Goal: Information Seeking & Learning: Learn about a topic

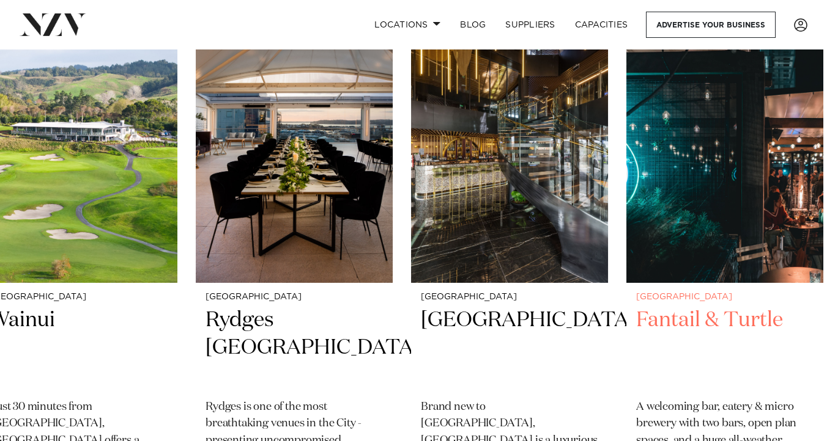
click at [641, 333] on div "Auckland Fantail & Turtle A welcoming bar, eatery & micro brewery with two bars…" at bounding box center [724, 419] width 197 height 273
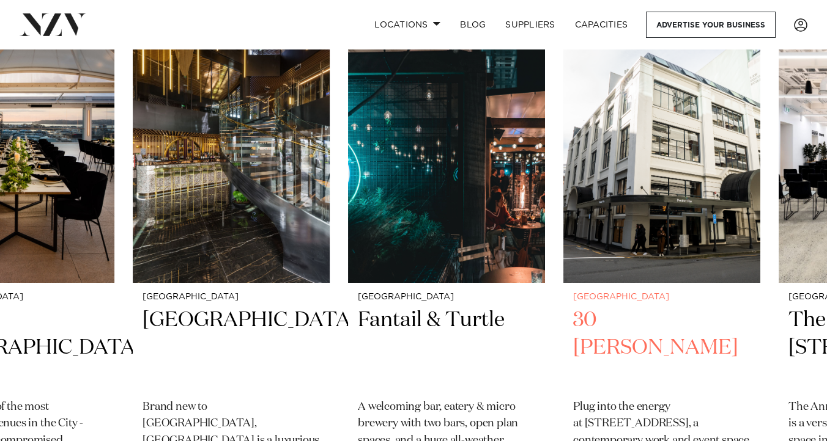
click at [573, 371] on h2 "30 [PERSON_NAME]" at bounding box center [661, 348] width 177 height 83
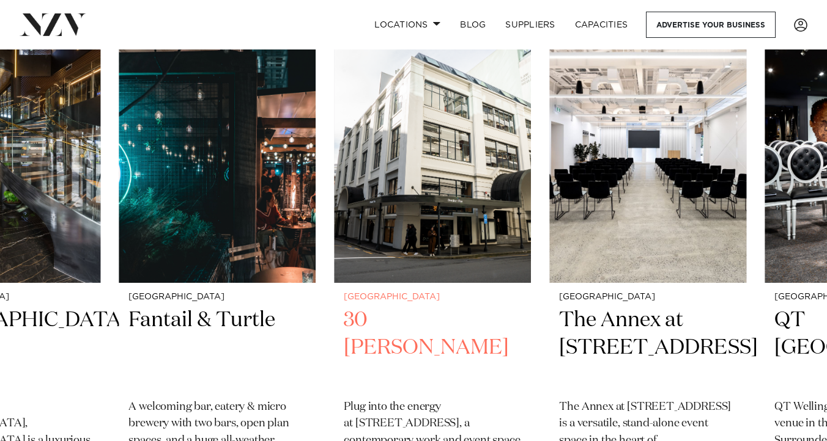
click at [454, 365] on h2 "30 [PERSON_NAME]" at bounding box center [432, 348] width 177 height 83
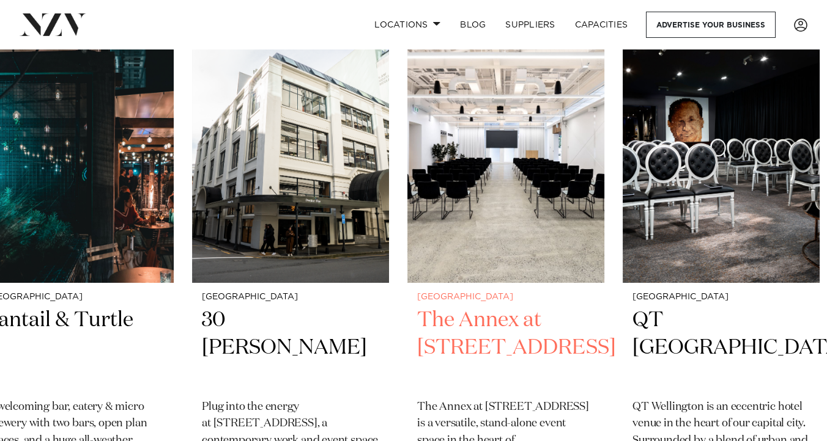
click at [417, 336] on h2 "The Annex at [STREET_ADDRESS]" at bounding box center [505, 348] width 177 height 83
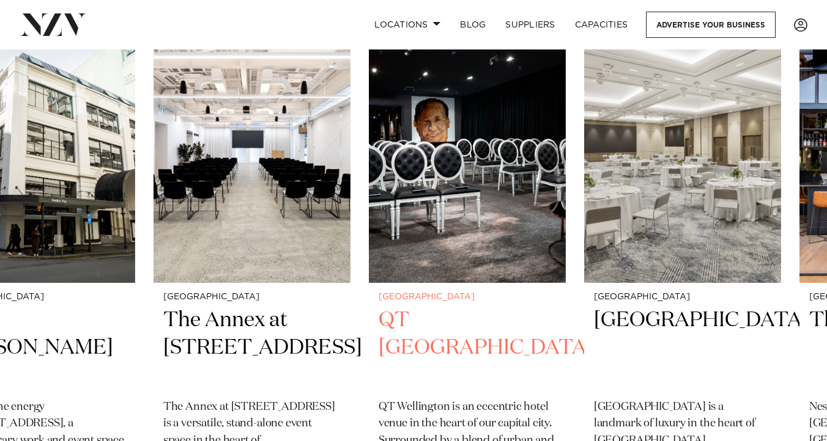
click at [416, 300] on small "[GEOGRAPHIC_DATA]" at bounding box center [466, 297] width 177 height 9
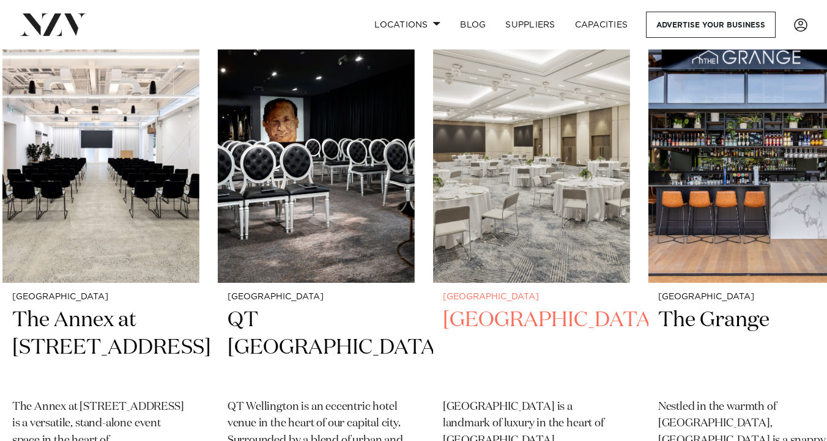
click at [433, 292] on link "[GEOGRAPHIC_DATA] [GEOGRAPHIC_DATA] [GEOGRAPHIC_DATA] is a landmark of luxury i…" at bounding box center [531, 287] width 197 height 537
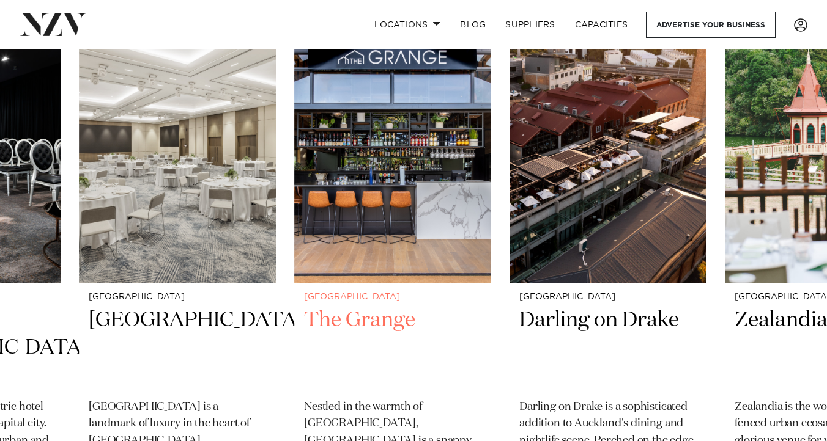
click at [318, 290] on link "[GEOGRAPHIC_DATA] [GEOGRAPHIC_DATA] Nestled in the warmth of [GEOGRAPHIC_DATA],…" at bounding box center [392, 287] width 197 height 537
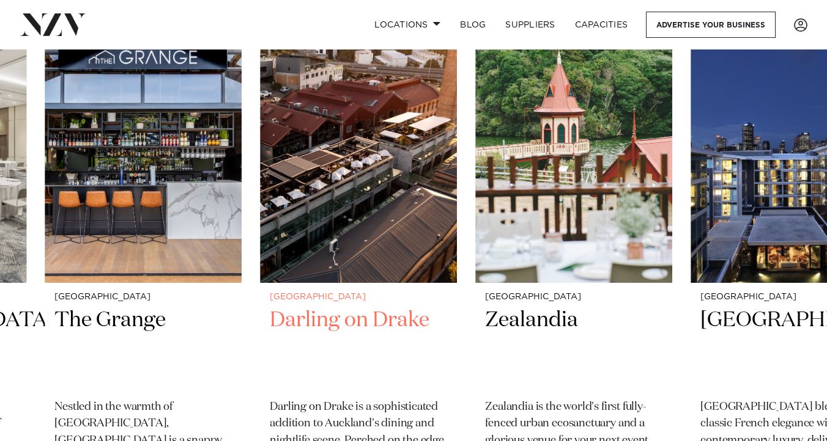
click at [260, 290] on link "Auckland Darling on Drake Darling on [PERSON_NAME] is a sophisticated addition …" at bounding box center [358, 287] width 197 height 537
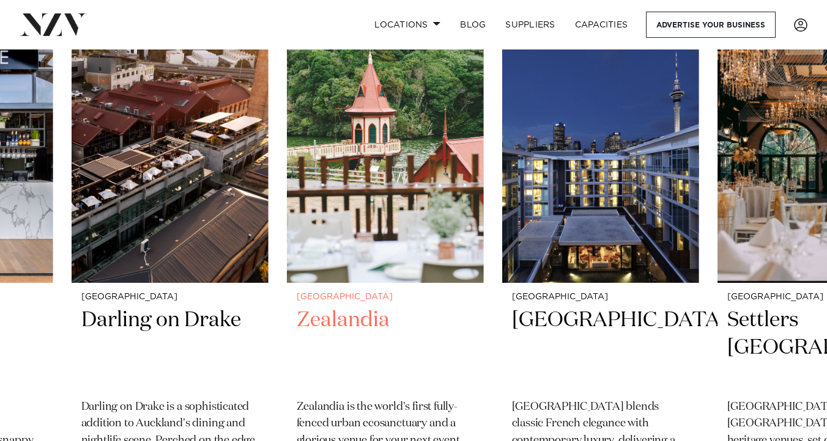
click at [0, 0] on slot "Auckland Wainui Just 30 minutes from [GEOGRAPHIC_DATA], [GEOGRAPHIC_DATA] offer…" at bounding box center [0, 0] width 0 height 0
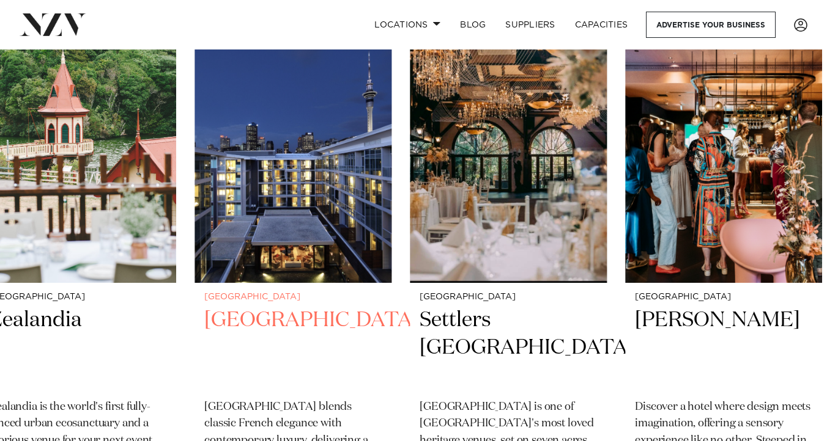
click at [194, 256] on img "12 / 49" at bounding box center [292, 151] width 197 height 264
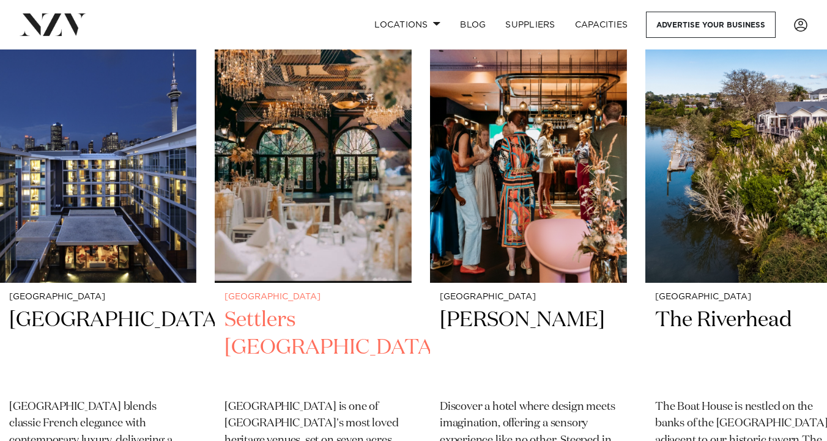
click at [215, 251] on img "13 / 49" at bounding box center [313, 151] width 197 height 264
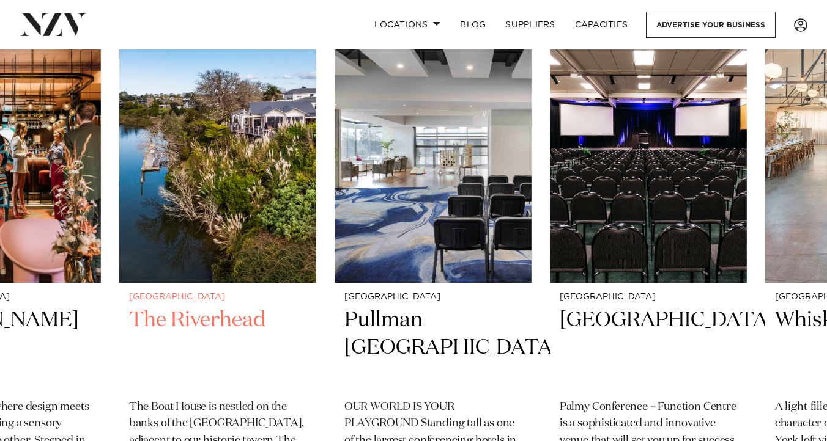
click at [119, 226] on img "15 / 49" at bounding box center [217, 151] width 197 height 264
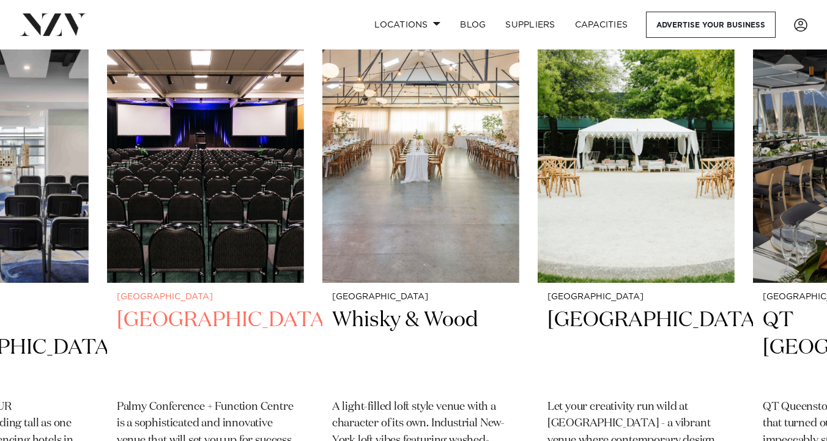
click at [107, 249] on img "17 / 49" at bounding box center [205, 151] width 197 height 264
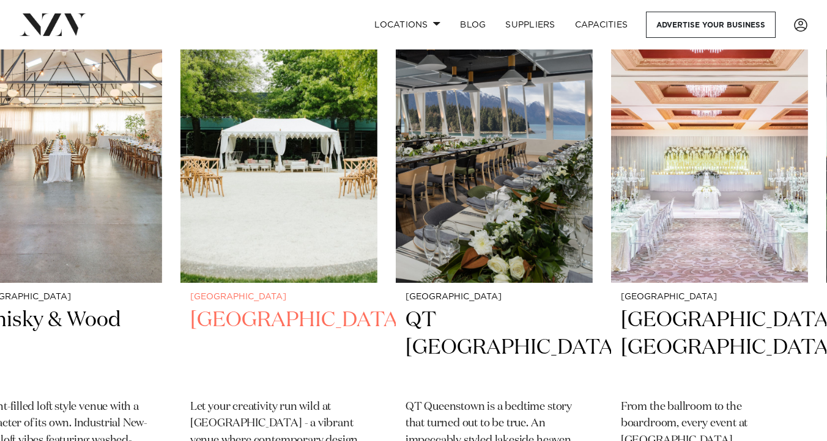
click at [284, 315] on h2 "[GEOGRAPHIC_DATA]" at bounding box center [278, 348] width 177 height 83
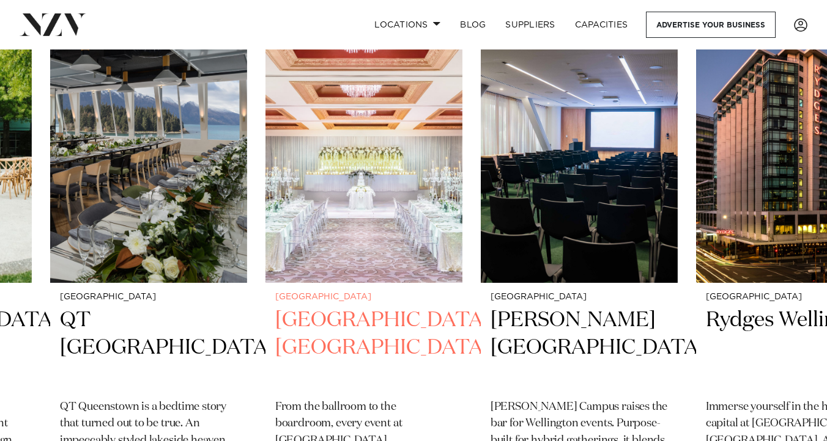
click at [275, 353] on h2 "[GEOGRAPHIC_DATA], [GEOGRAPHIC_DATA]" at bounding box center [363, 348] width 177 height 83
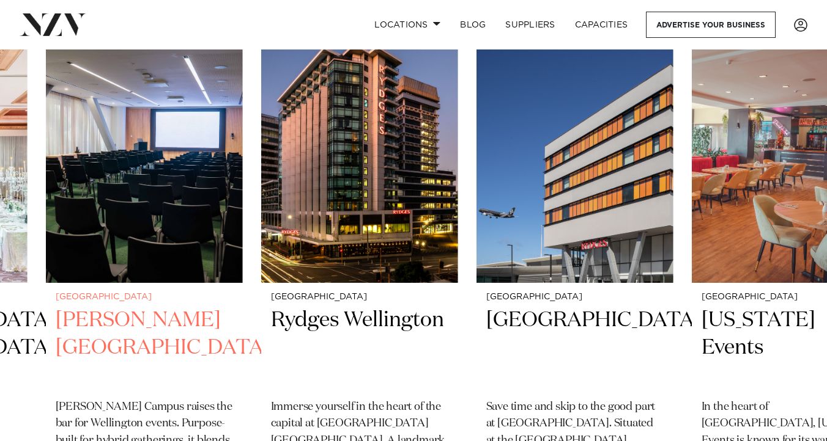
click at [151, 328] on h2 "[PERSON_NAME][GEOGRAPHIC_DATA]" at bounding box center [144, 348] width 177 height 83
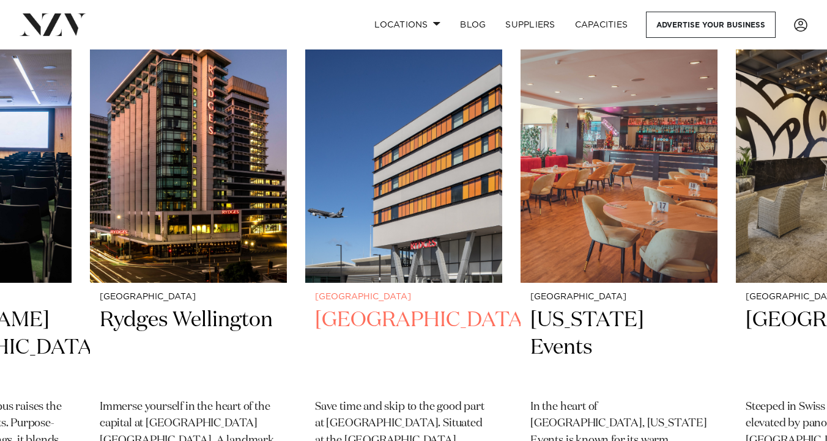
click at [305, 304] on link "[GEOGRAPHIC_DATA] Save time and skip to the good part at [GEOGRAPHIC_DATA]. Sit…" at bounding box center [403, 287] width 197 height 537
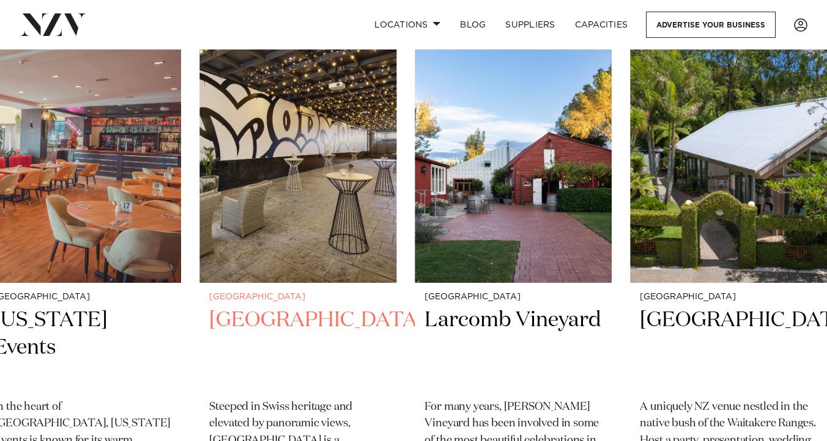
click at [246, 273] on img "26 / 49" at bounding box center [297, 151] width 197 height 264
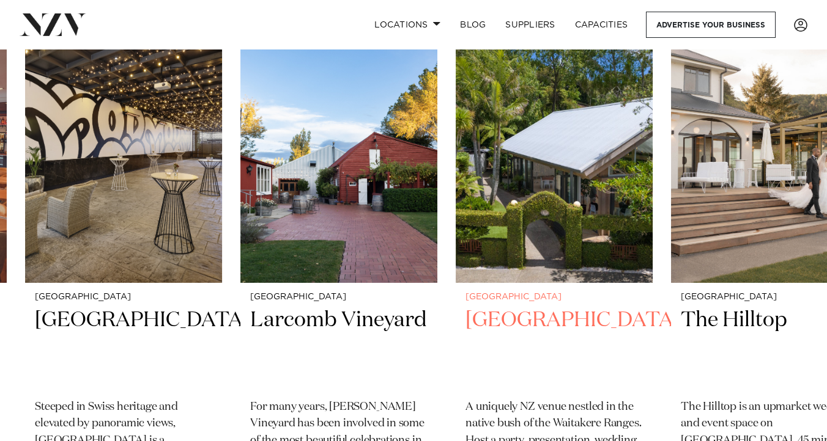
click at [455, 268] on img "28 / 49" at bounding box center [553, 151] width 197 height 264
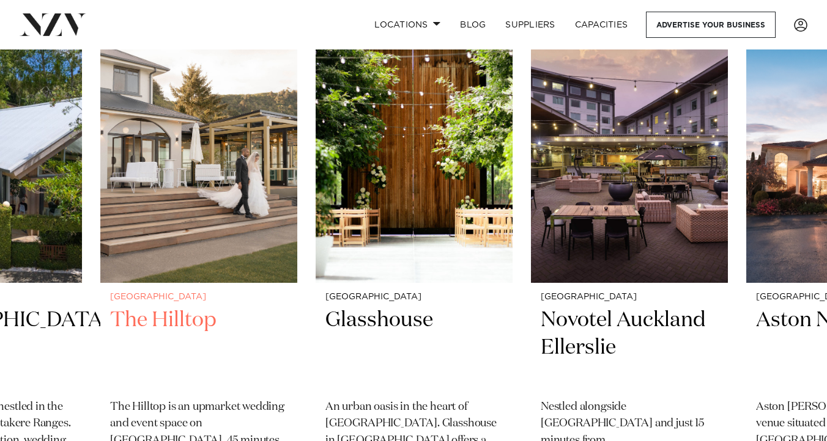
click at [193, 272] on img "29 / 49" at bounding box center [198, 151] width 197 height 264
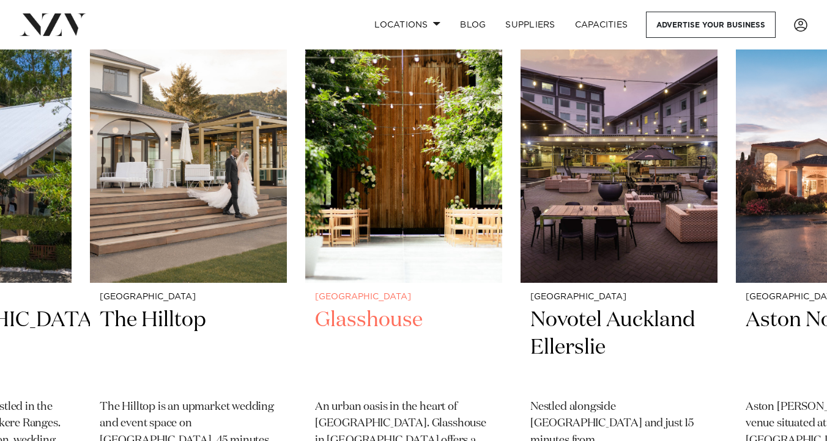
click at [305, 261] on img "30 / 49" at bounding box center [403, 151] width 197 height 264
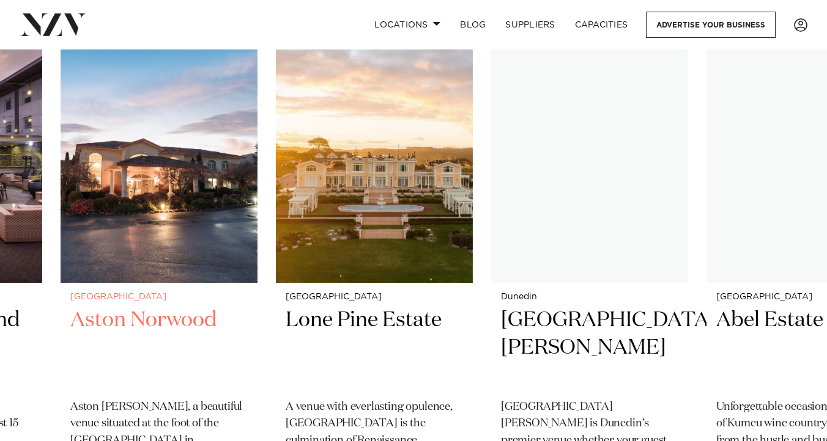
click at [87, 240] on img "32 / 49" at bounding box center [159, 151] width 197 height 264
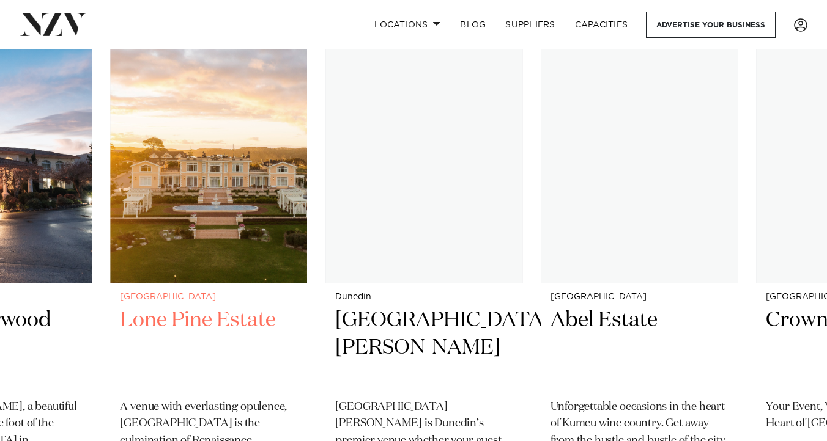
click at [307, 241] on img "33 / 49" at bounding box center [208, 151] width 197 height 264
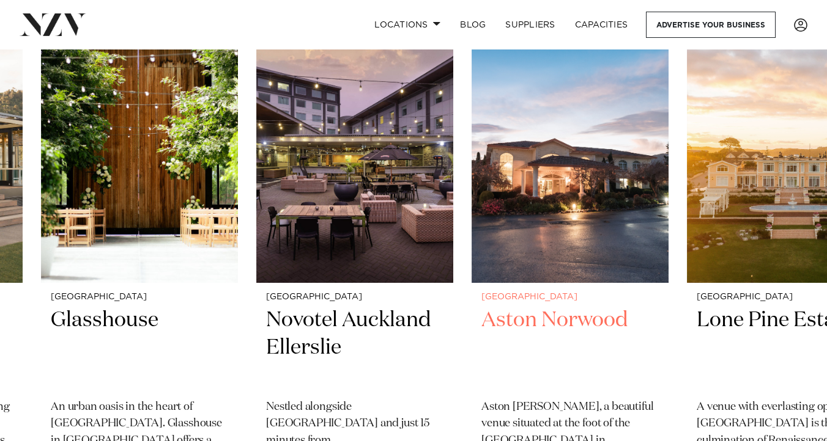
click at [547, 240] on img "32 / 49" at bounding box center [569, 151] width 197 height 264
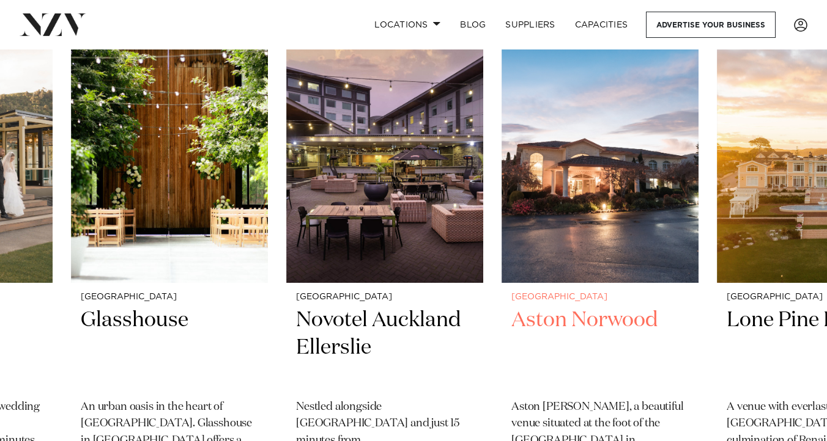
click at [501, 256] on img "32 / 49" at bounding box center [599, 151] width 197 height 264
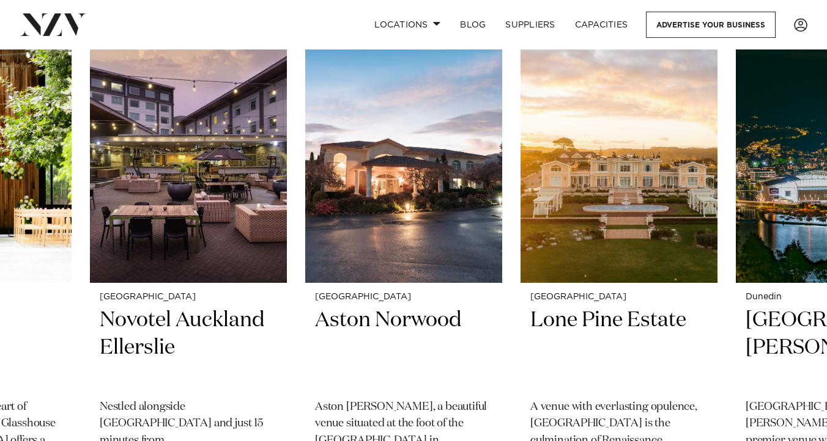
click at [172, 270] on swiper-container "Auckland Wainui Just 30 minutes from [GEOGRAPHIC_DATA], [GEOGRAPHIC_DATA] offer…" at bounding box center [413, 316] width 827 height 595
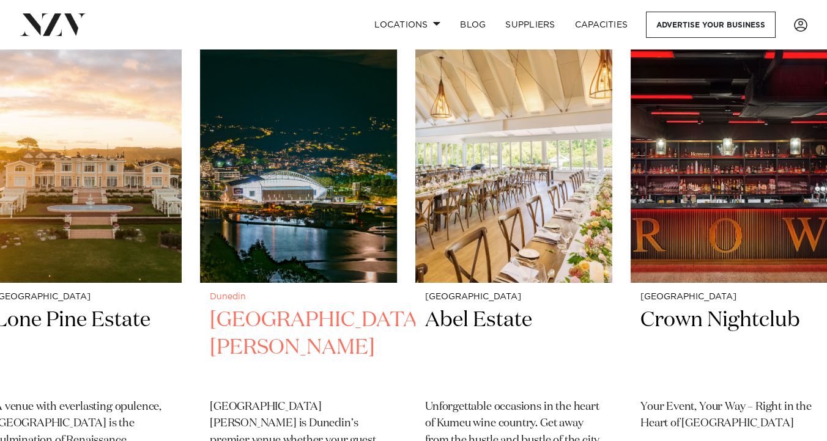
click at [200, 265] on img "34 / 49" at bounding box center [298, 151] width 197 height 264
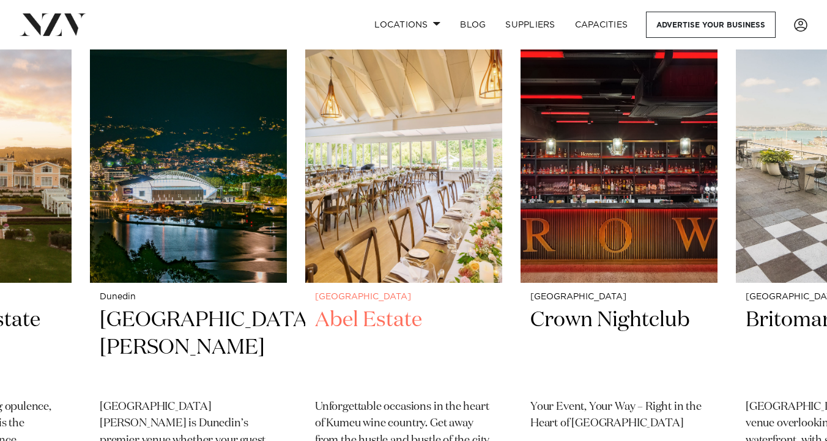
click at [305, 235] on img "35 / 49" at bounding box center [403, 151] width 197 height 264
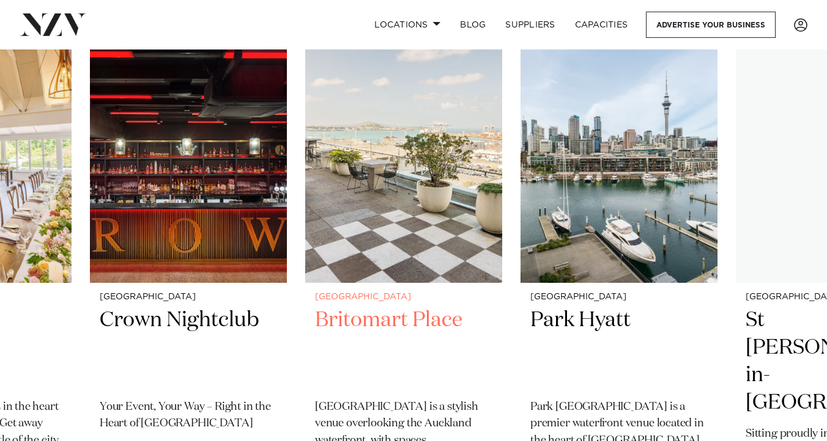
click at [305, 239] on img "37 / 49" at bounding box center [403, 151] width 197 height 264
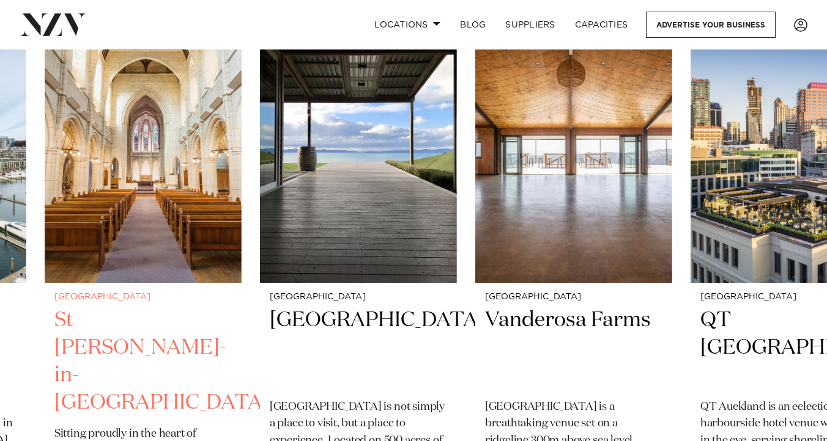
click at [194, 206] on img "39 / 49" at bounding box center [143, 151] width 197 height 264
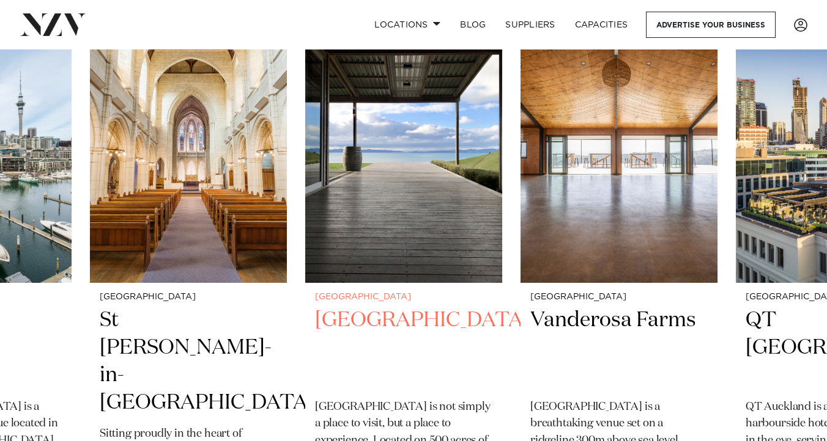
click at [424, 170] on img "40 / 49" at bounding box center [403, 151] width 197 height 264
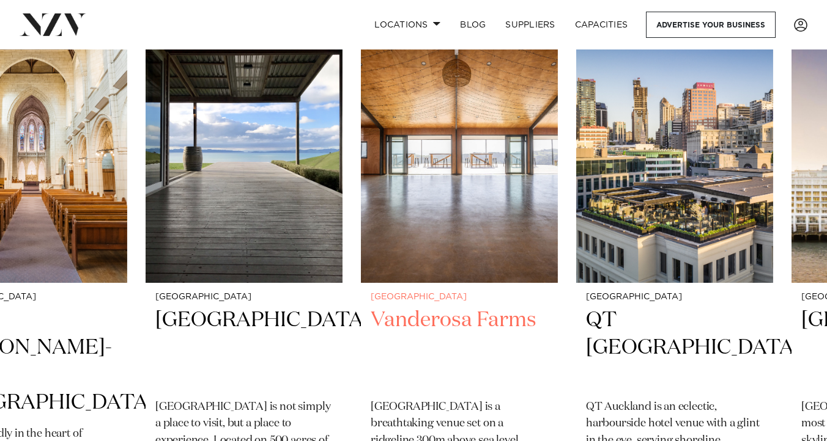
click at [361, 256] on img "41 / 49" at bounding box center [459, 151] width 197 height 264
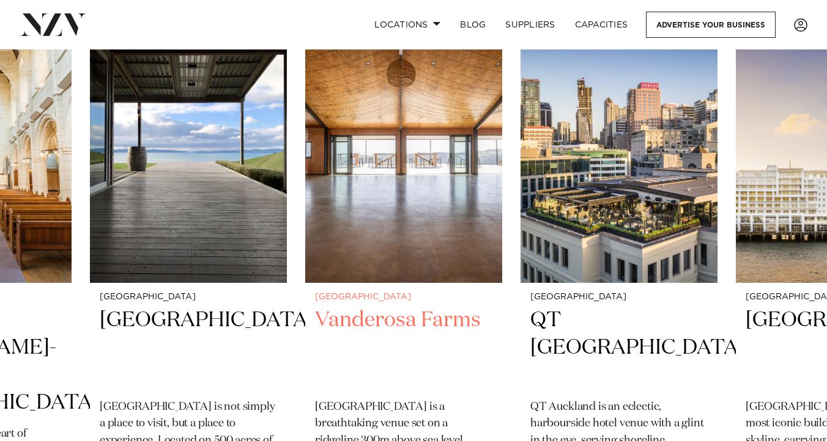
click at [389, 323] on h2 "Vanderosa Farms" at bounding box center [403, 348] width 177 height 83
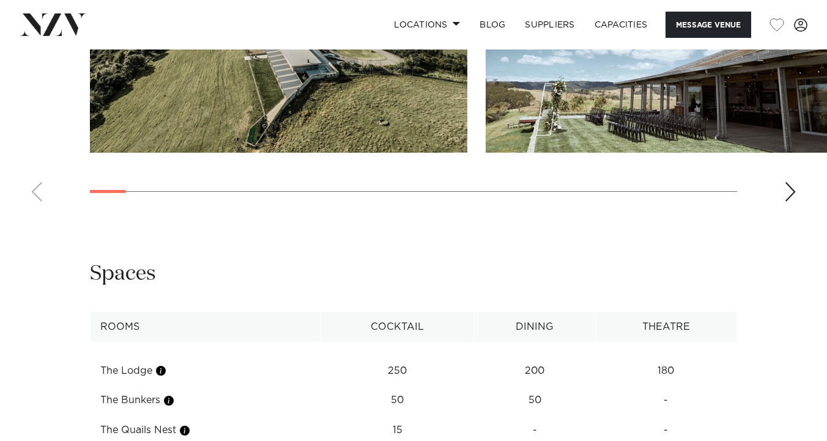
scroll to position [1423, 0]
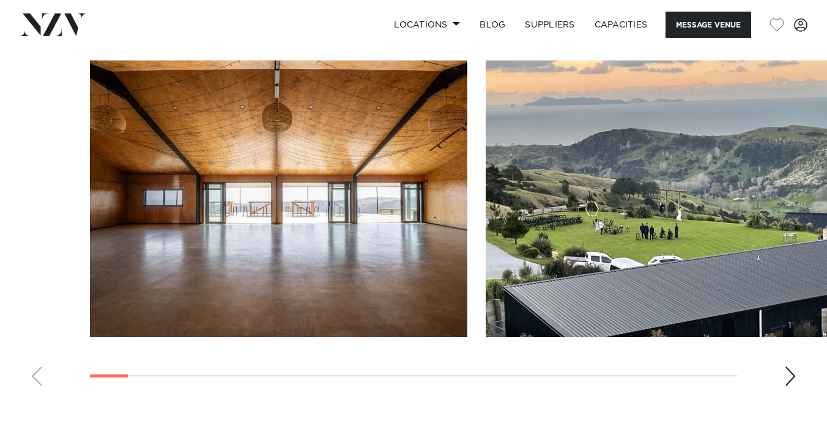
scroll to position [1218, 0]
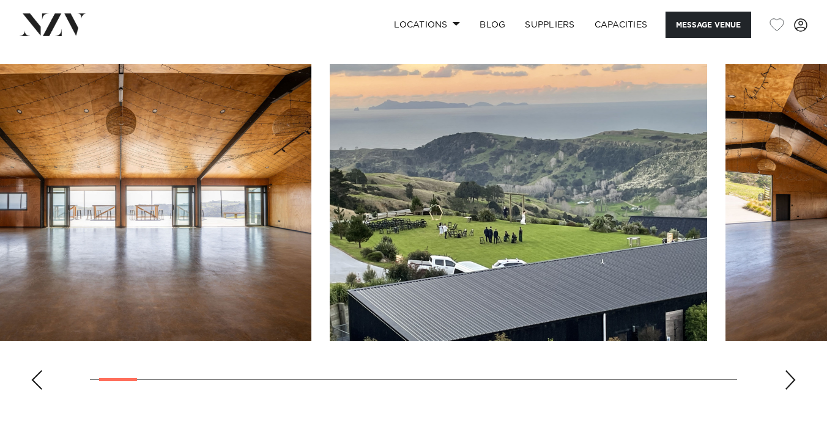
click at [571, 237] on img "2 / 28" at bounding box center [518, 202] width 377 height 277
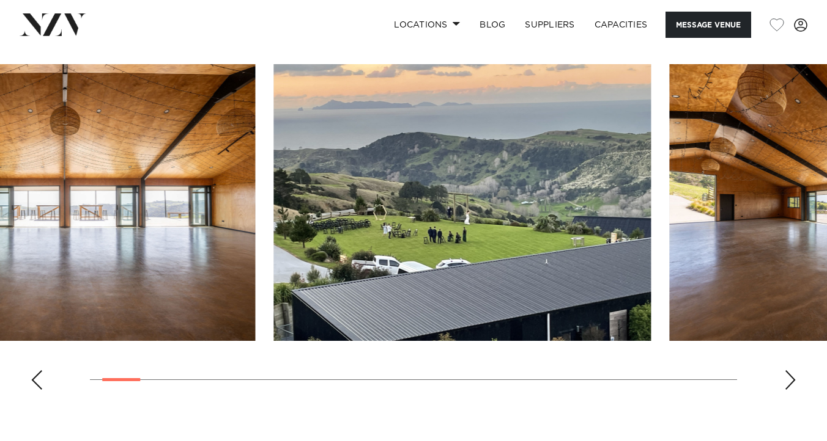
click at [481, 201] on img "2 / 28" at bounding box center [461, 202] width 377 height 277
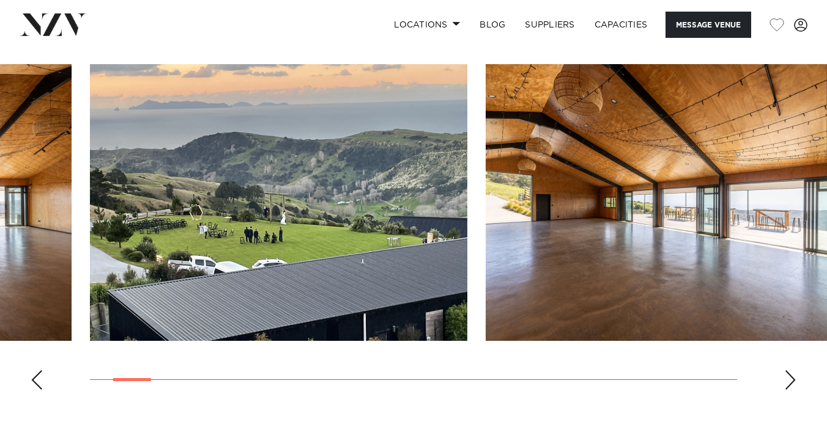
click at [485, 185] on img "3 / 28" at bounding box center [673, 202] width 377 height 277
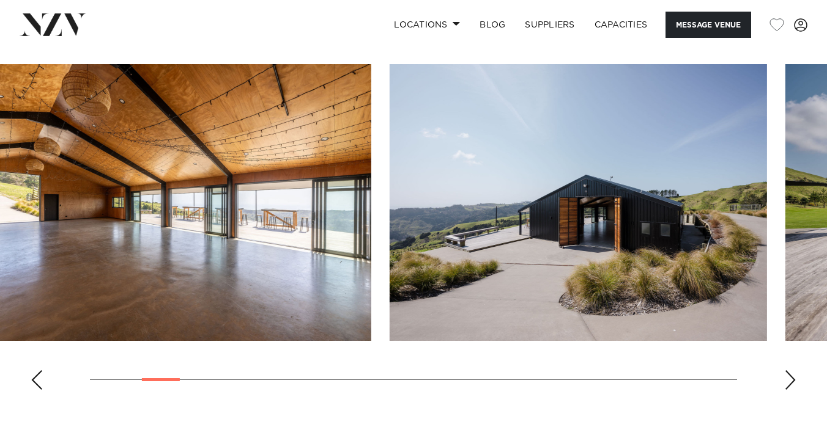
click at [389, 214] on img "4 / 28" at bounding box center [577, 202] width 377 height 277
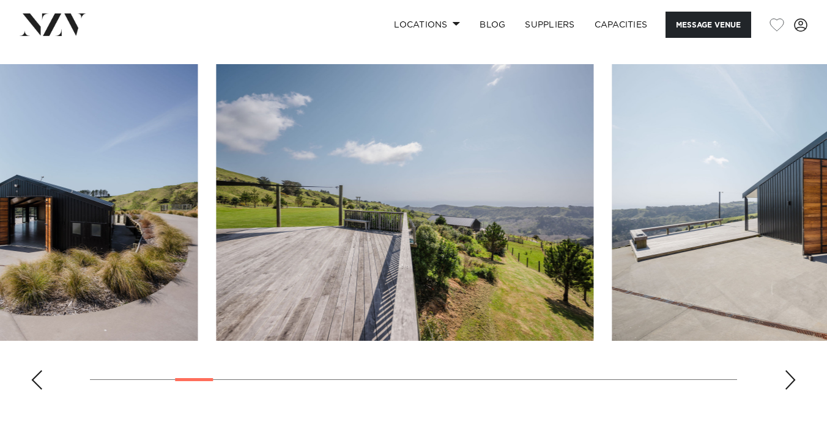
click at [170, 191] on img "4 / 28" at bounding box center [8, 202] width 377 height 277
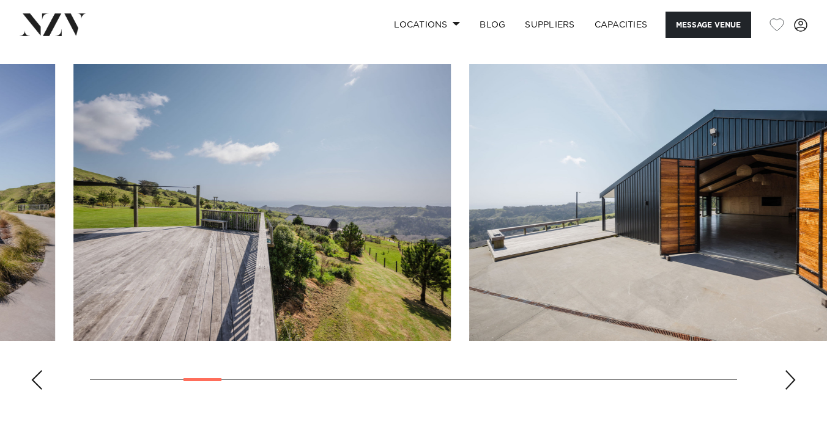
click at [122, 204] on img "5 / 28" at bounding box center [261, 202] width 377 height 277
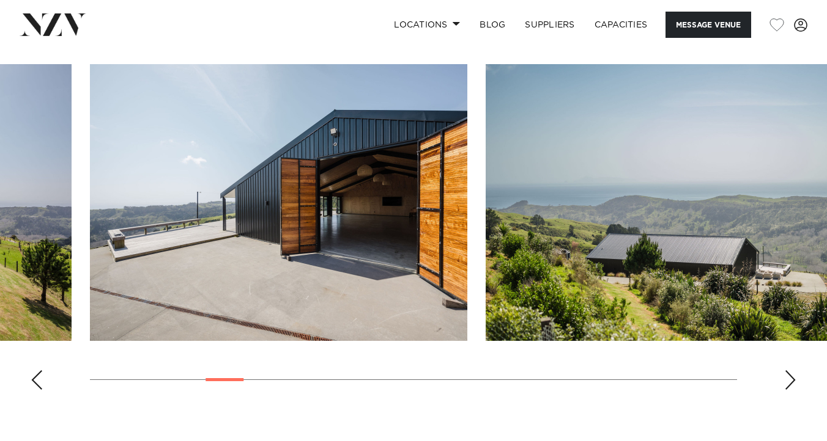
click at [115, 204] on img "6 / 28" at bounding box center [278, 202] width 377 height 277
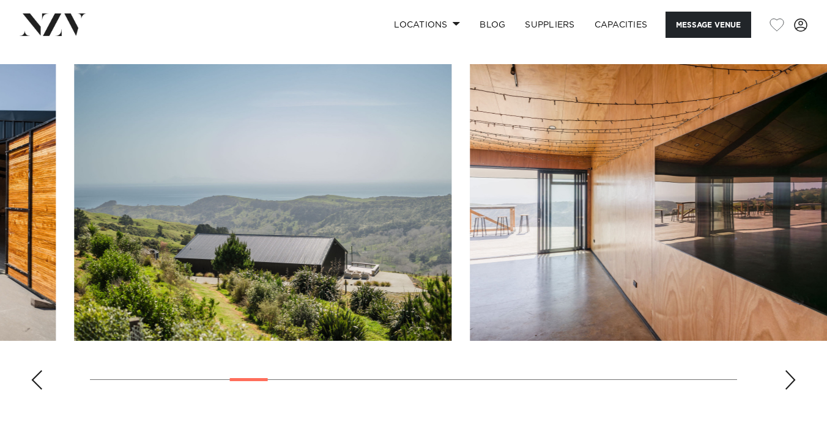
click at [74, 204] on img "7 / 28" at bounding box center [262, 202] width 377 height 277
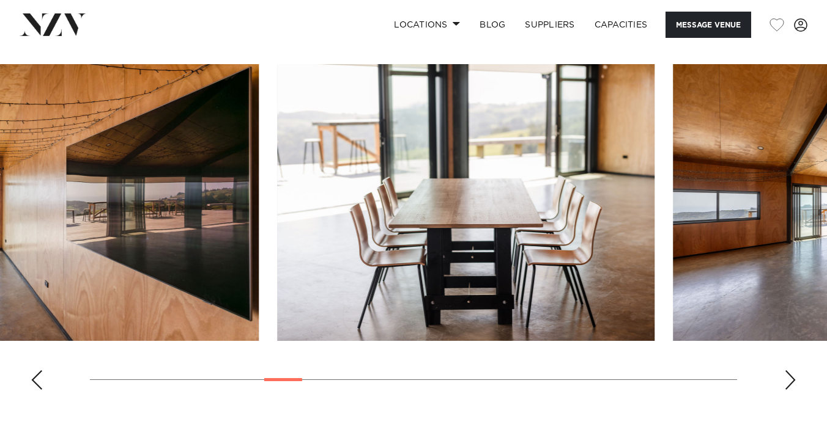
click at [45, 189] on img "8 / 28" at bounding box center [69, 202] width 377 height 277
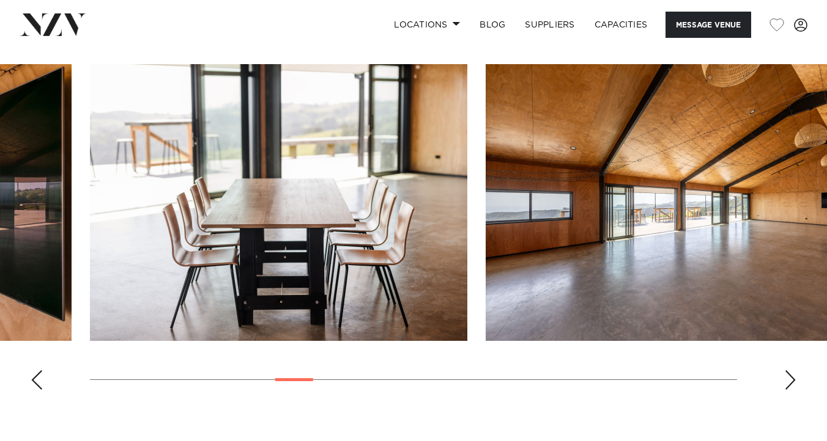
click at [90, 161] on img "9 / 28" at bounding box center [278, 202] width 377 height 277
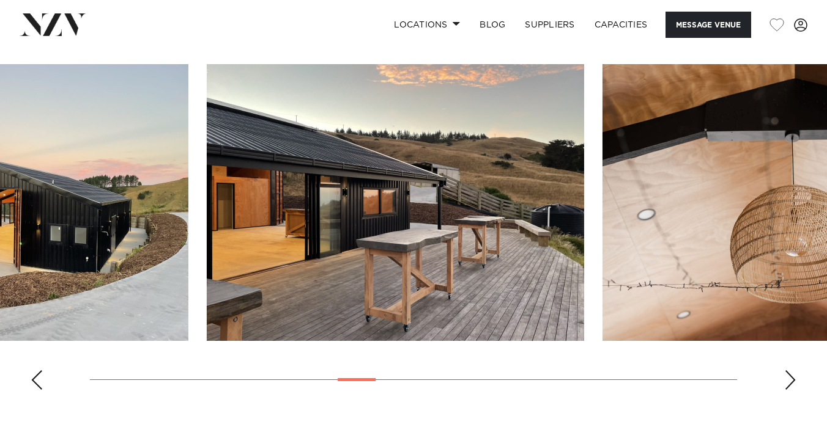
click at [31, 166] on img "11 / 28" at bounding box center [-1, 202] width 377 height 277
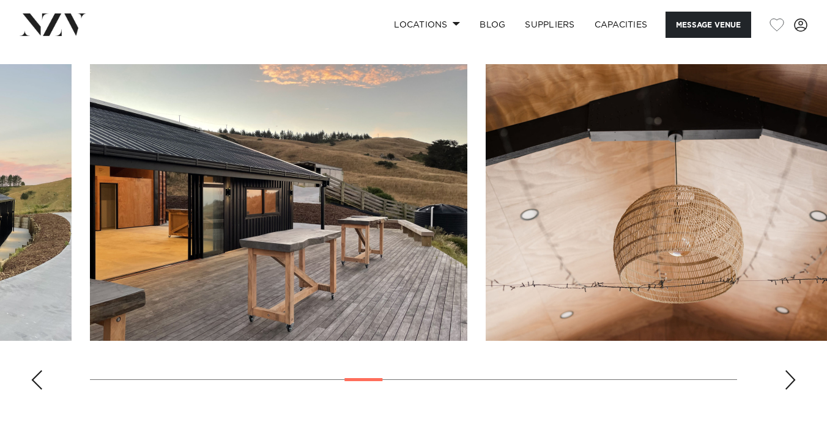
click at [90, 153] on img "12 / 28" at bounding box center [278, 202] width 377 height 277
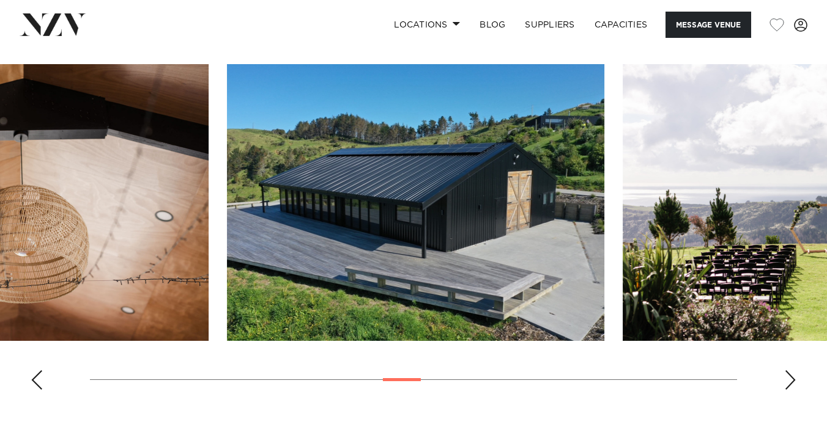
click at [0, 197] on img "13 / 28" at bounding box center [19, 202] width 377 height 277
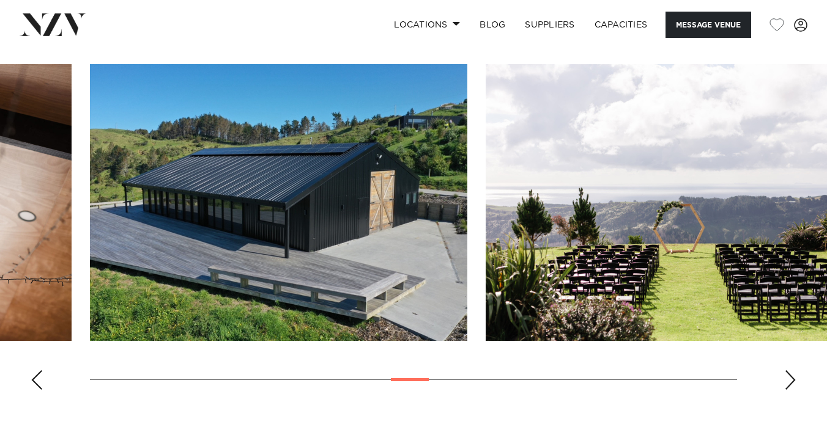
click at [90, 211] on img "14 / 28" at bounding box center [278, 202] width 377 height 277
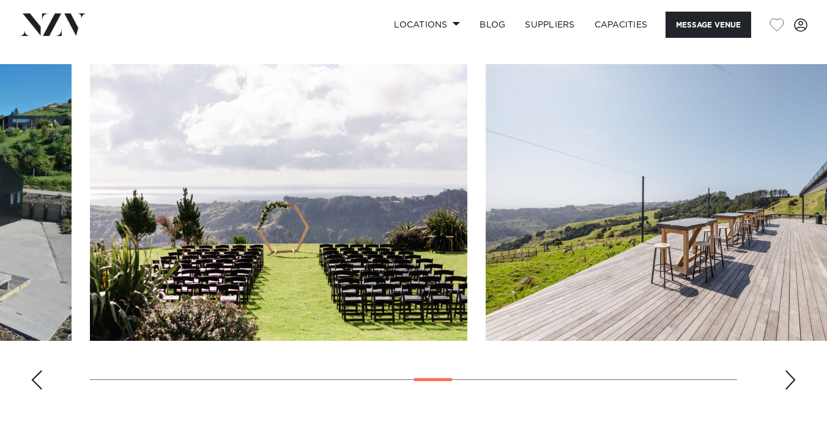
click at [90, 196] on img "15 / 28" at bounding box center [278, 202] width 377 height 277
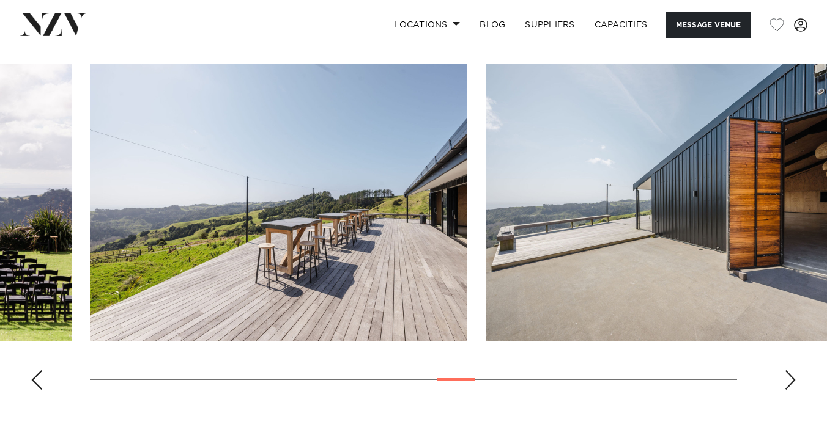
click at [90, 172] on img "16 / 28" at bounding box center [278, 202] width 377 height 277
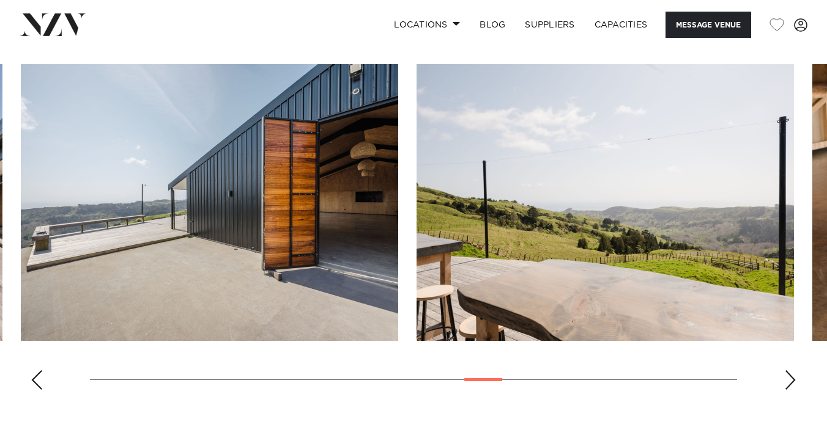
click at [78, 190] on img "17 / 28" at bounding box center [209, 202] width 377 height 277
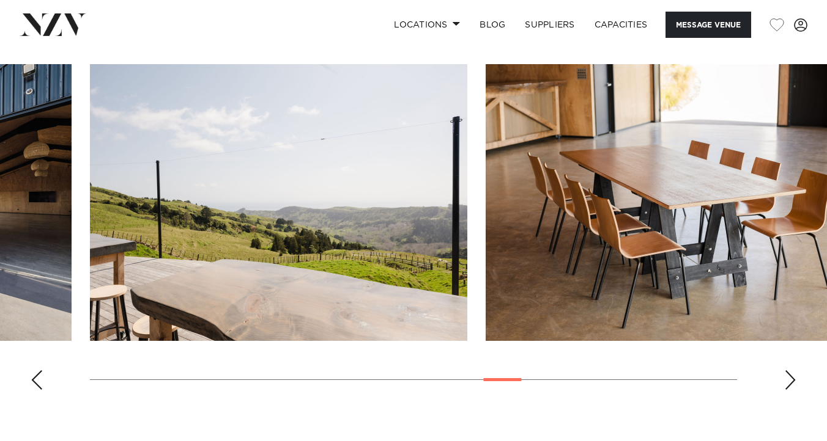
click at [90, 221] on img "18 / 28" at bounding box center [278, 202] width 377 height 277
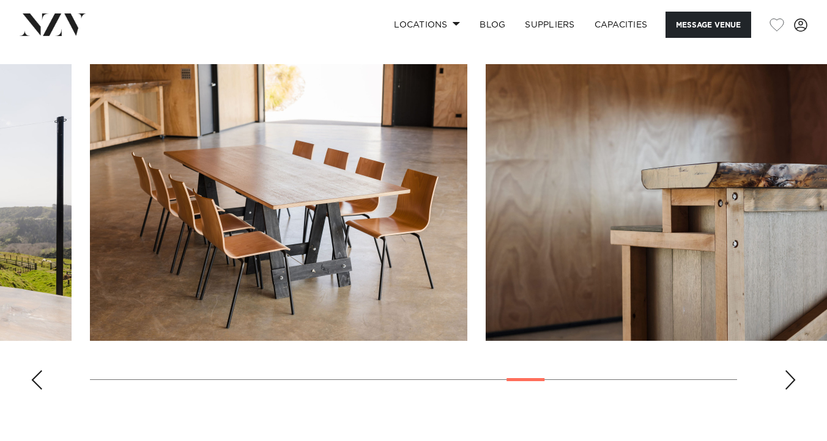
click at [90, 183] on img "19 / 28" at bounding box center [278, 202] width 377 height 277
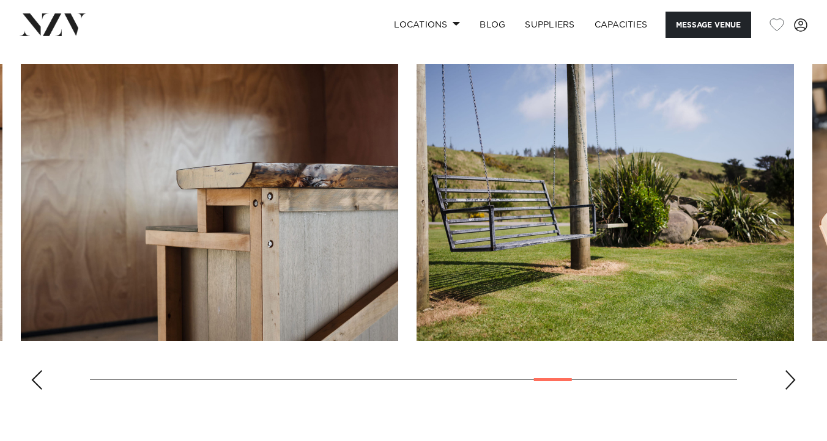
click at [21, 173] on img "20 / 28" at bounding box center [209, 202] width 377 height 277
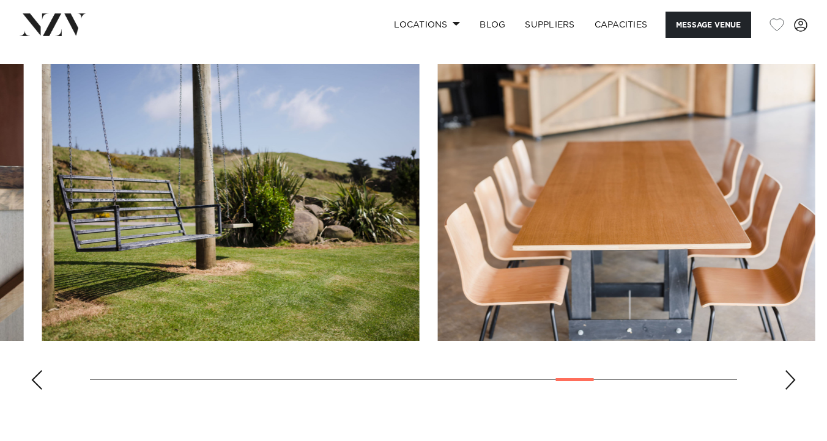
click at [42, 178] on img "21 / 28" at bounding box center [230, 202] width 377 height 277
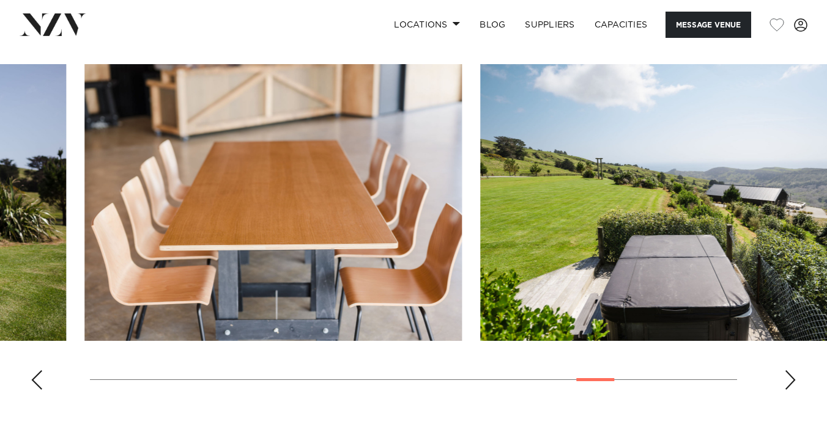
click at [84, 180] on img "22 / 28" at bounding box center [272, 202] width 377 height 277
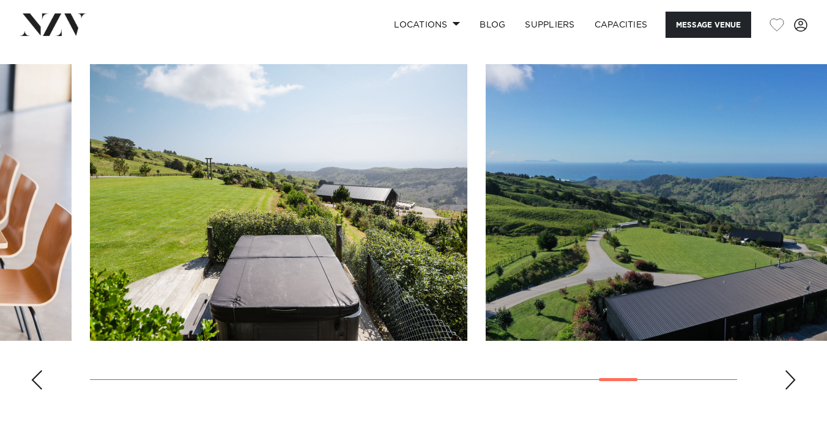
click at [90, 166] on img "23 / 28" at bounding box center [278, 202] width 377 height 277
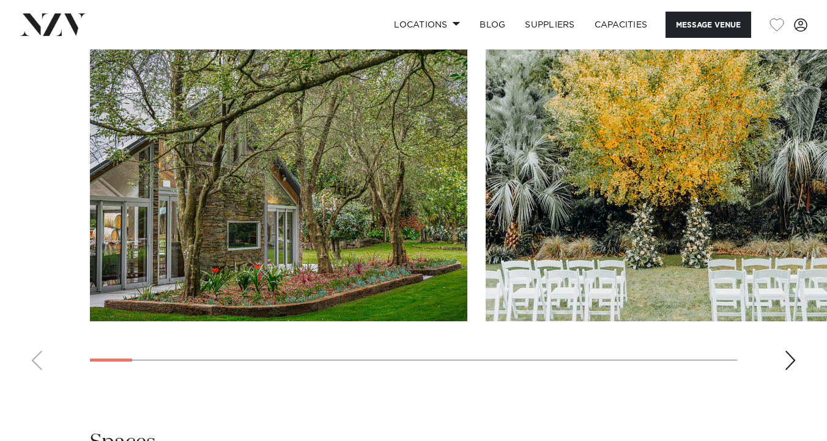
scroll to position [1283, 0]
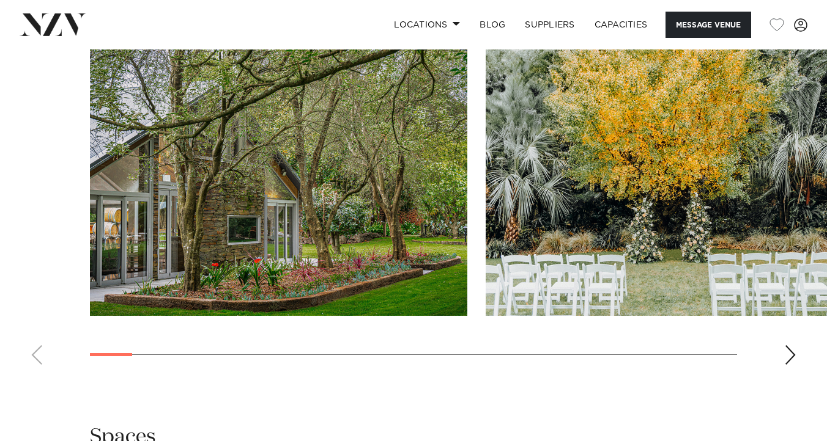
click at [786, 345] on div "Next slide" at bounding box center [790, 355] width 12 height 20
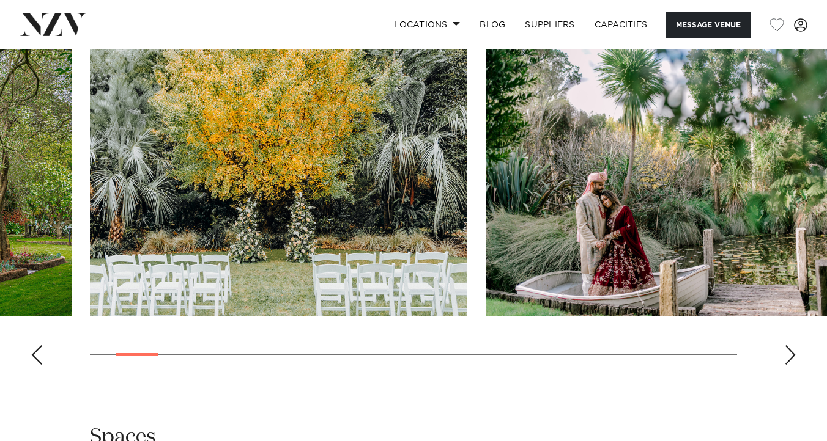
click at [786, 345] on div "Next slide" at bounding box center [790, 355] width 12 height 20
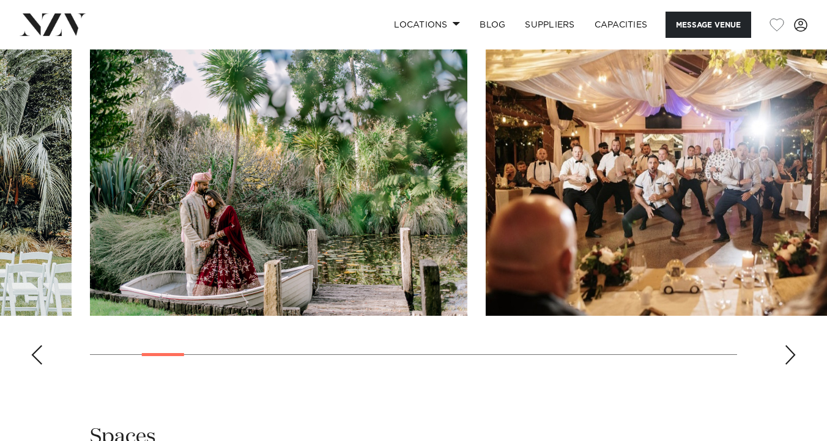
click at [786, 345] on div "Next slide" at bounding box center [790, 355] width 12 height 20
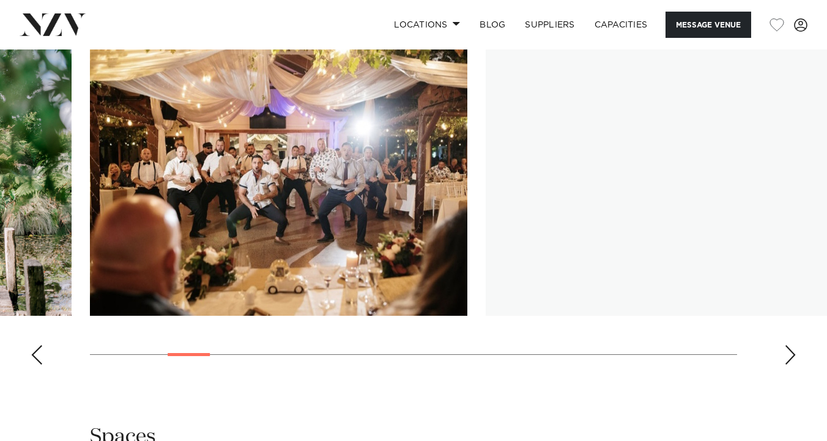
click at [786, 345] on div "Next slide" at bounding box center [790, 355] width 12 height 20
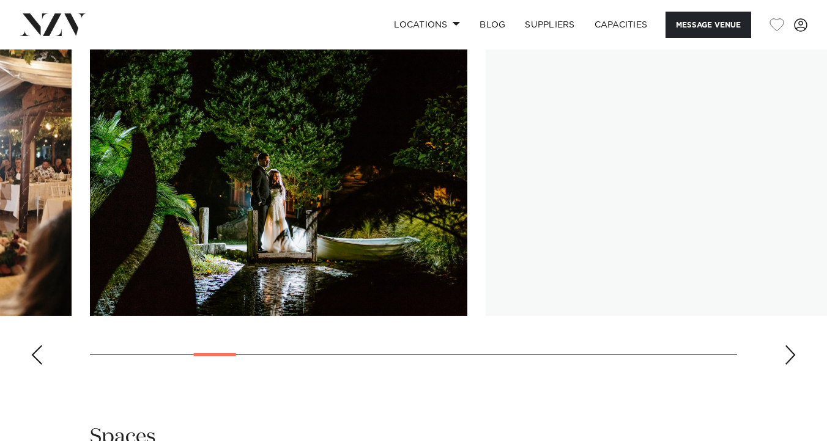
click at [786, 345] on div "Next slide" at bounding box center [790, 355] width 12 height 20
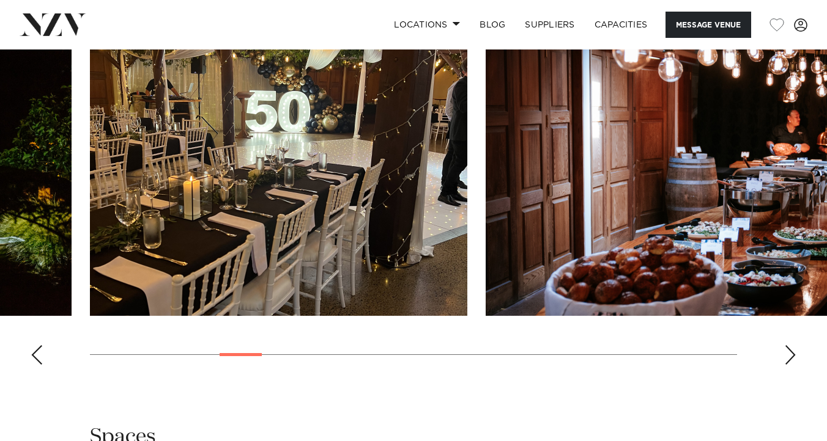
click at [786, 345] on div "Next slide" at bounding box center [790, 355] width 12 height 20
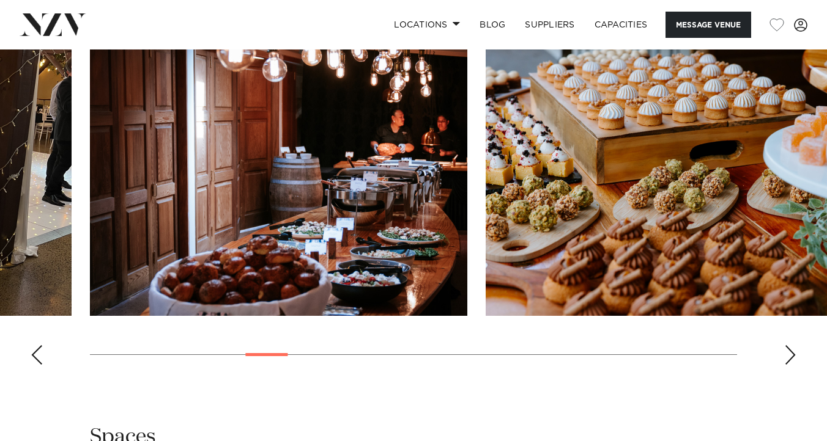
click at [786, 345] on div "Next slide" at bounding box center [790, 355] width 12 height 20
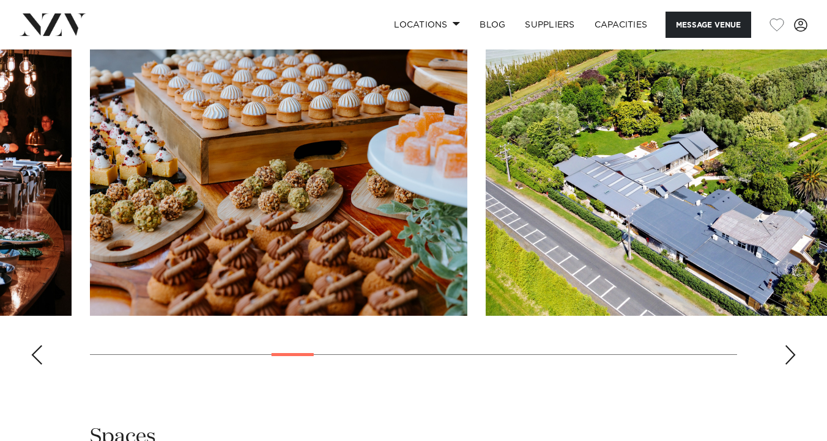
click at [786, 345] on div "Next slide" at bounding box center [790, 355] width 12 height 20
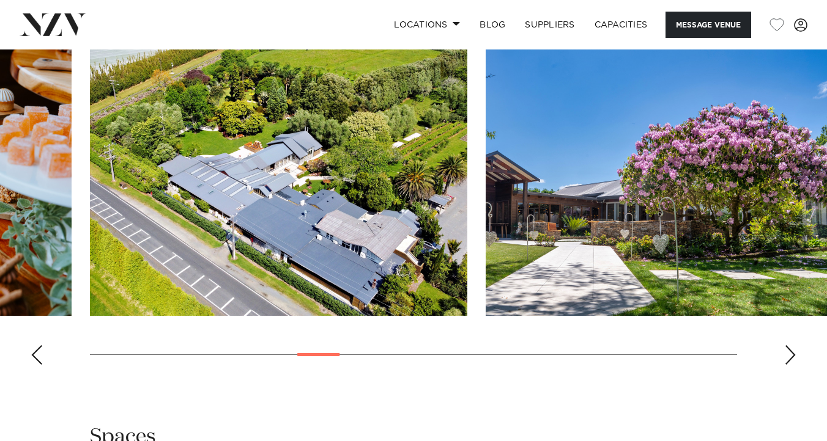
click at [786, 345] on div "Next slide" at bounding box center [790, 355] width 12 height 20
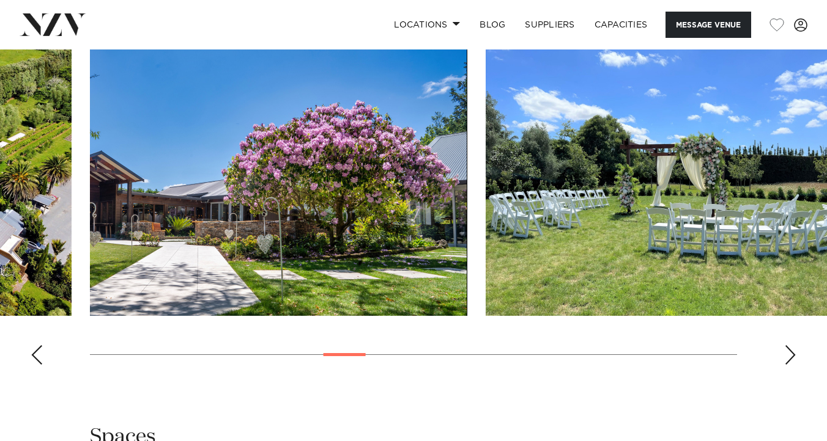
click at [786, 345] on div "Next slide" at bounding box center [790, 355] width 12 height 20
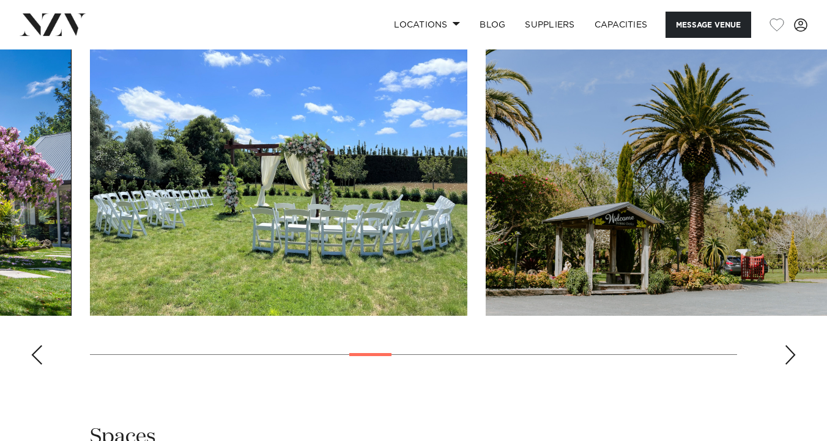
click at [786, 345] on div "Next slide" at bounding box center [790, 355] width 12 height 20
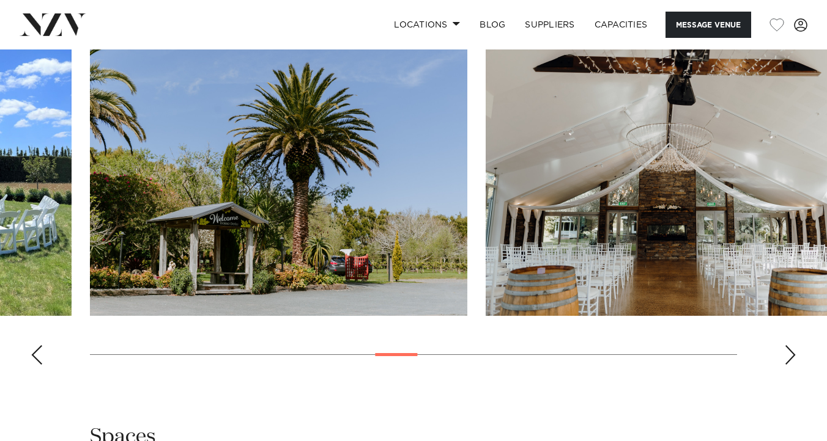
click at [786, 345] on div "Next slide" at bounding box center [790, 355] width 12 height 20
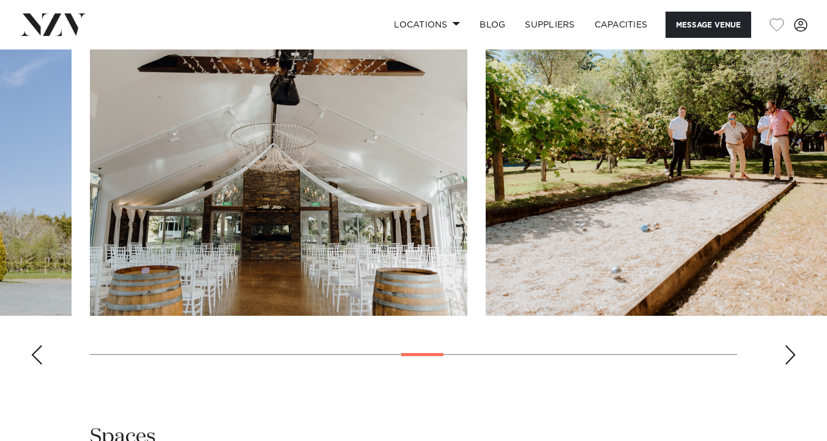
click at [786, 345] on div "Next slide" at bounding box center [790, 355] width 12 height 20
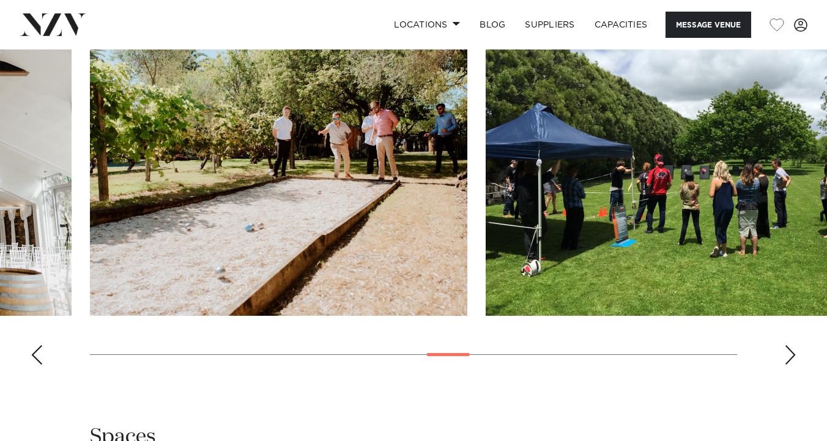
click at [786, 345] on div "Next slide" at bounding box center [790, 355] width 12 height 20
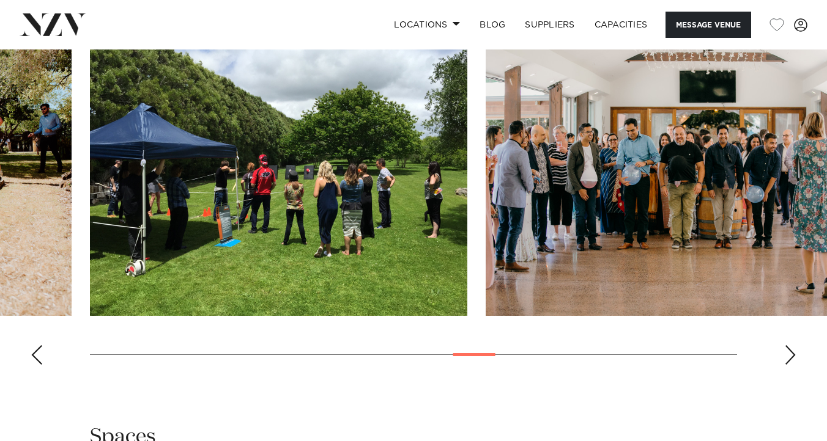
click at [786, 345] on div "Next slide" at bounding box center [790, 355] width 12 height 20
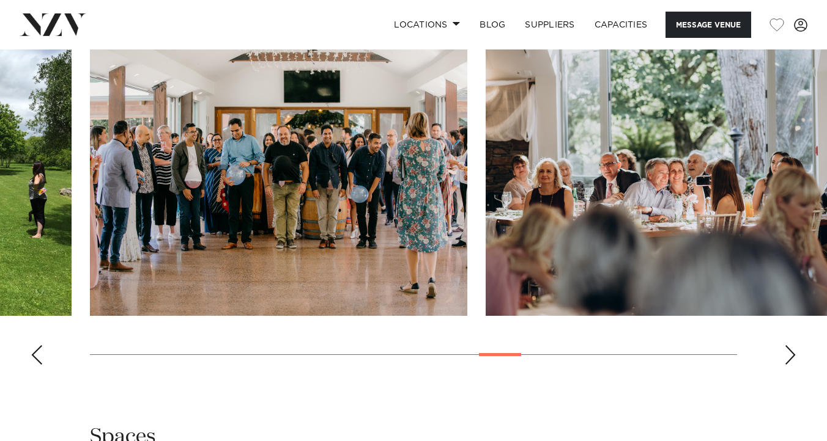
click at [786, 345] on div "Next slide" at bounding box center [790, 355] width 12 height 20
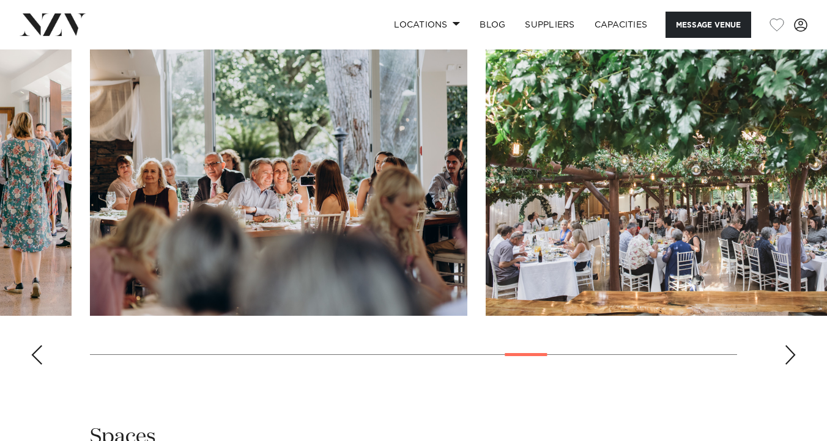
click at [786, 345] on div "Next slide" at bounding box center [790, 355] width 12 height 20
